Goal: Information Seeking & Learning: Learn about a topic

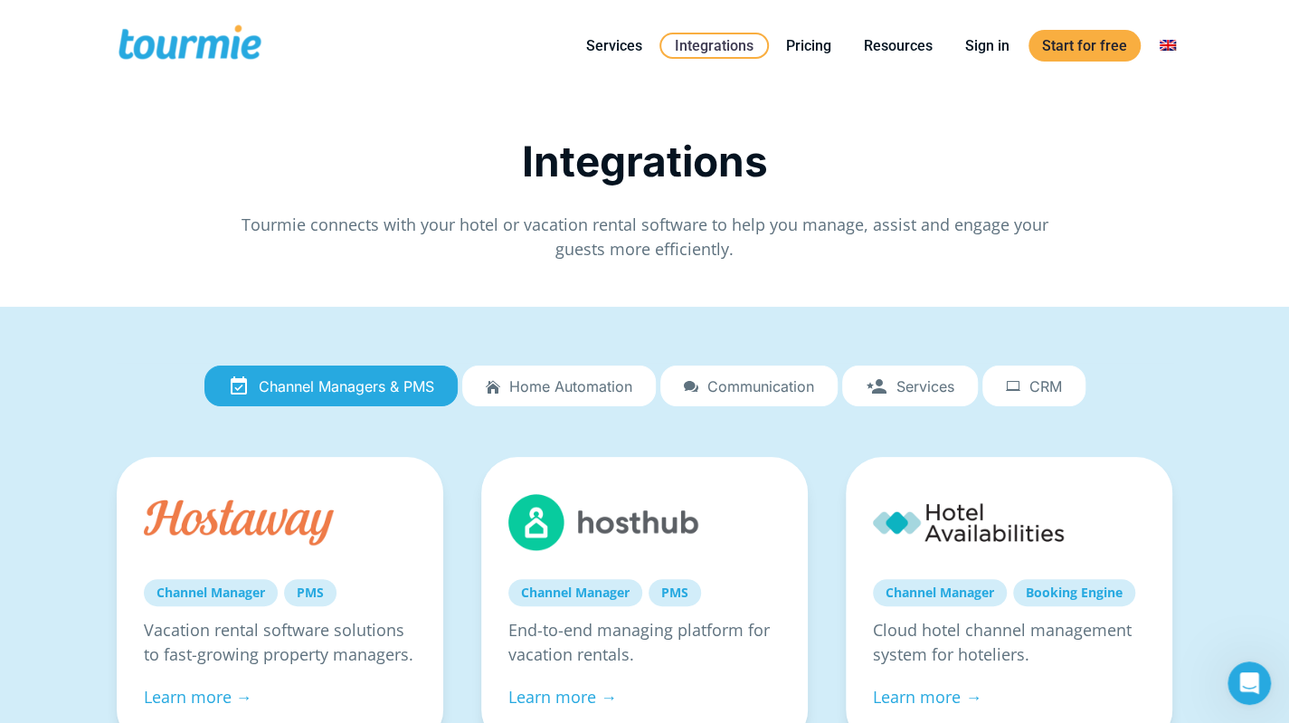
click at [580, 385] on span "Home automation" at bounding box center [570, 386] width 123 height 16
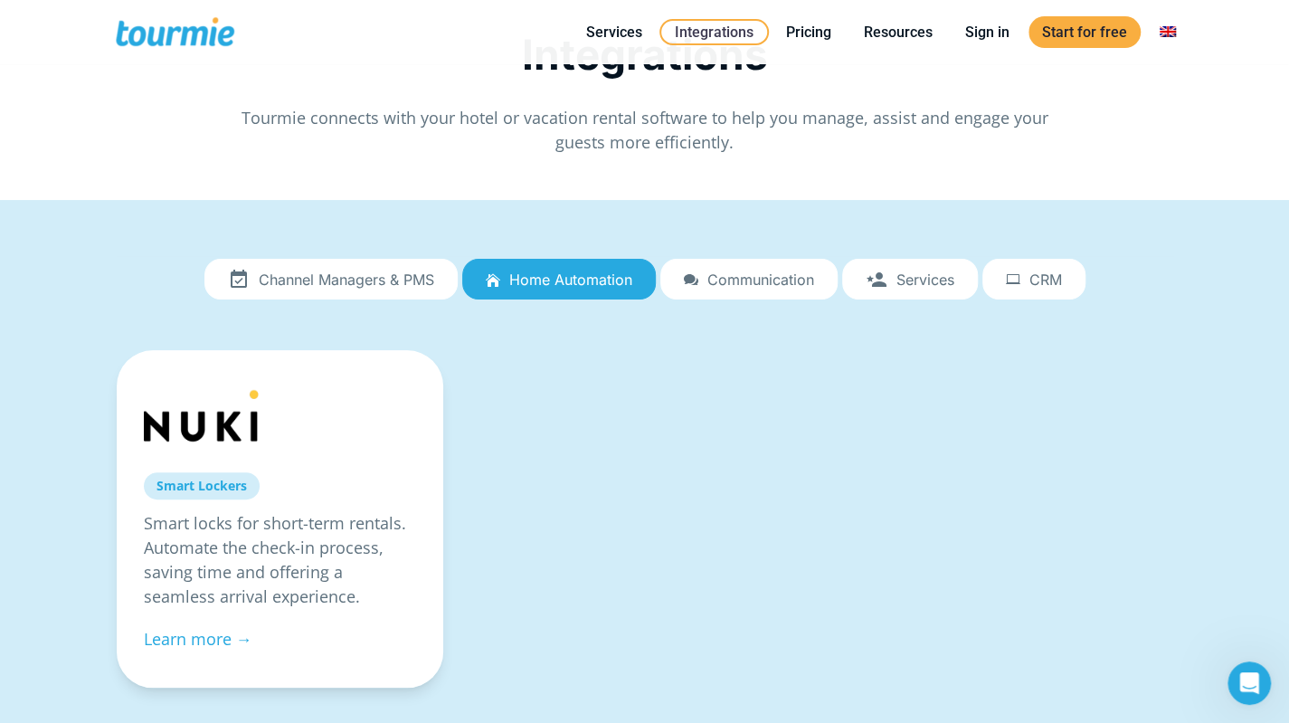
scroll to position [102, 0]
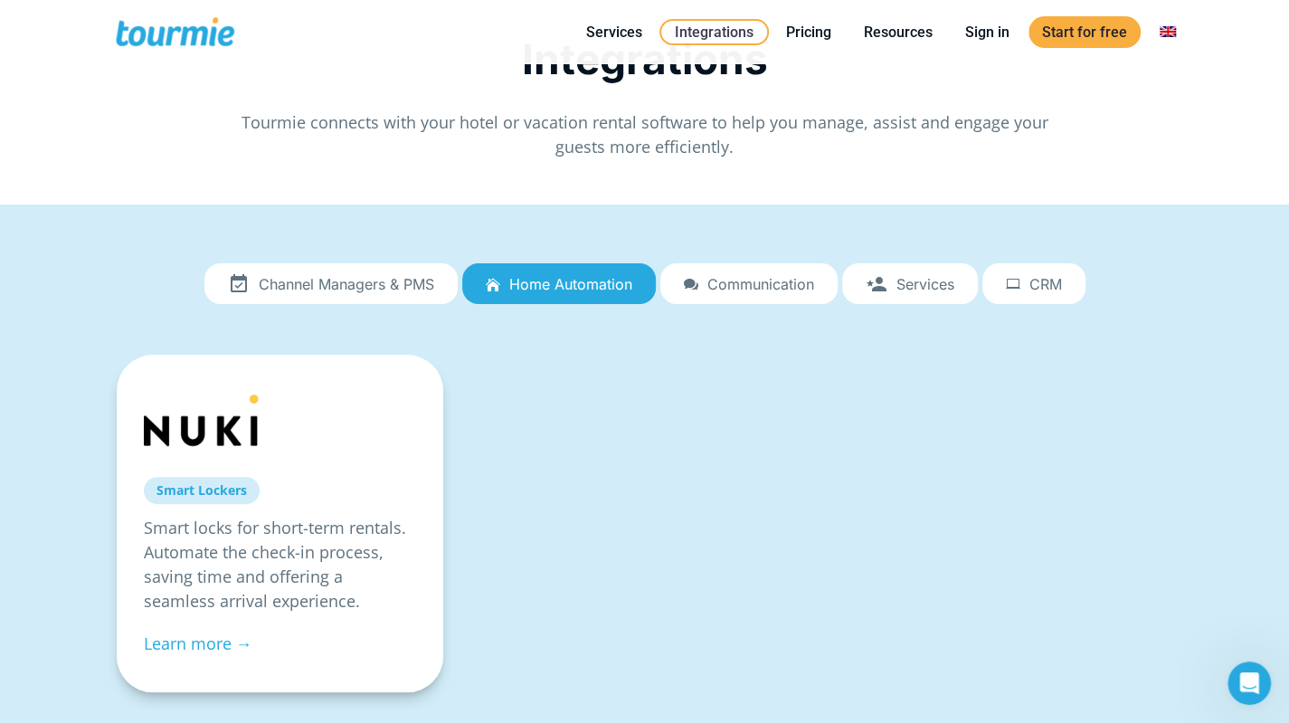
click at [231, 421] on link at bounding box center [239, 420] width 191 height 76
